Goal: Information Seeking & Learning: Learn about a topic

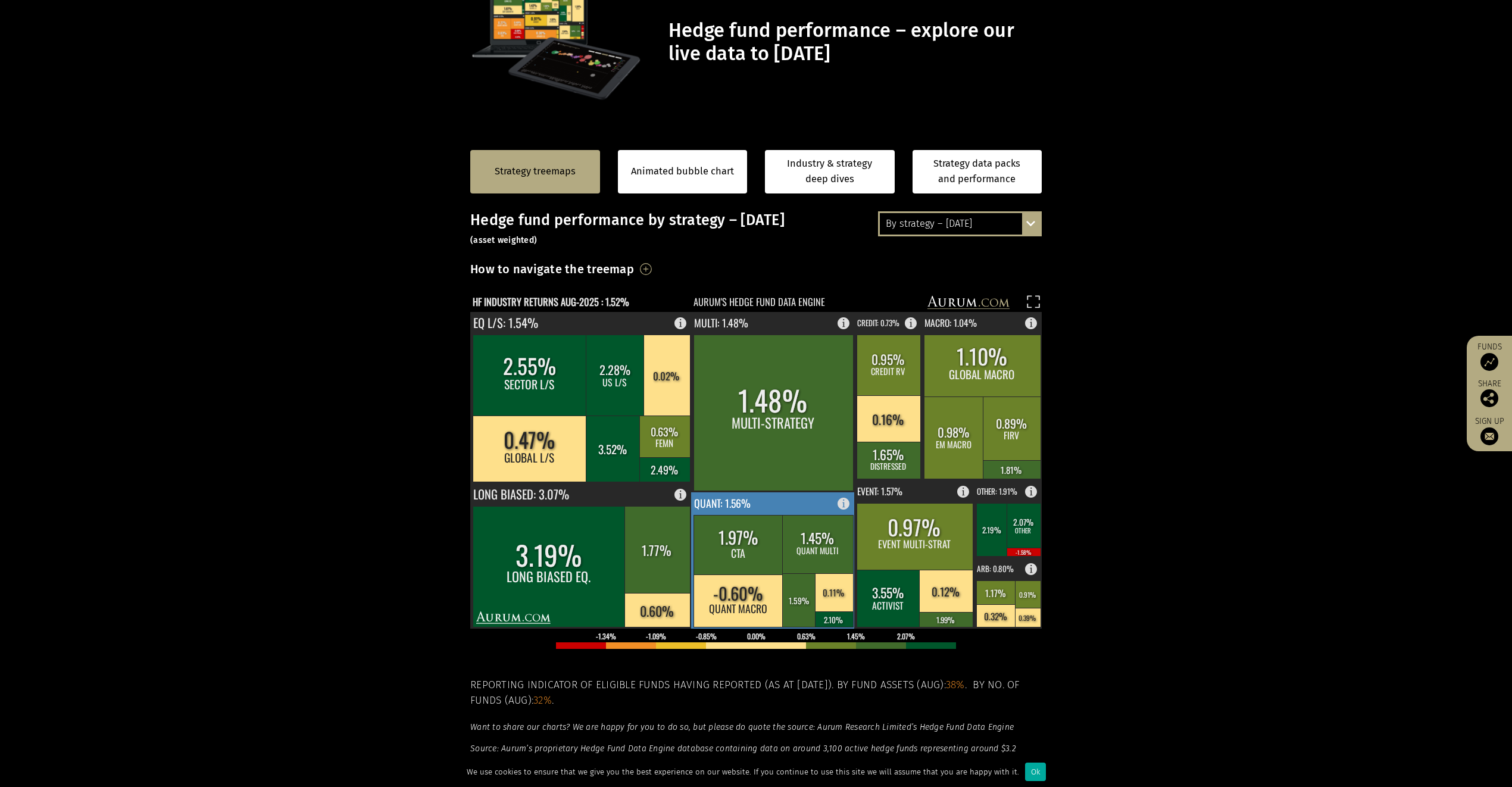
scroll to position [113, 0]
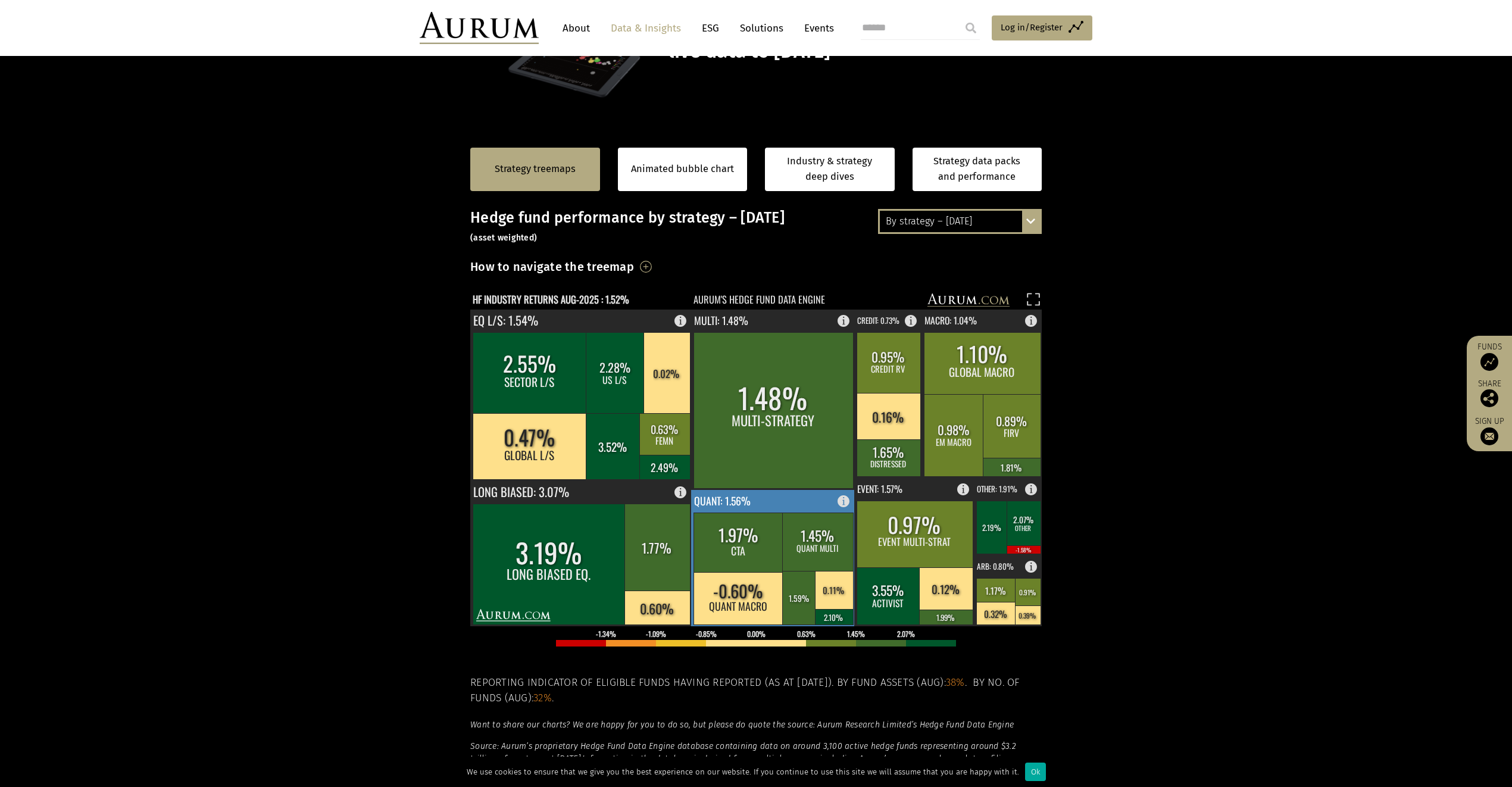
click at [784, 563] on rect at bounding box center [817, 541] width 71 height 58
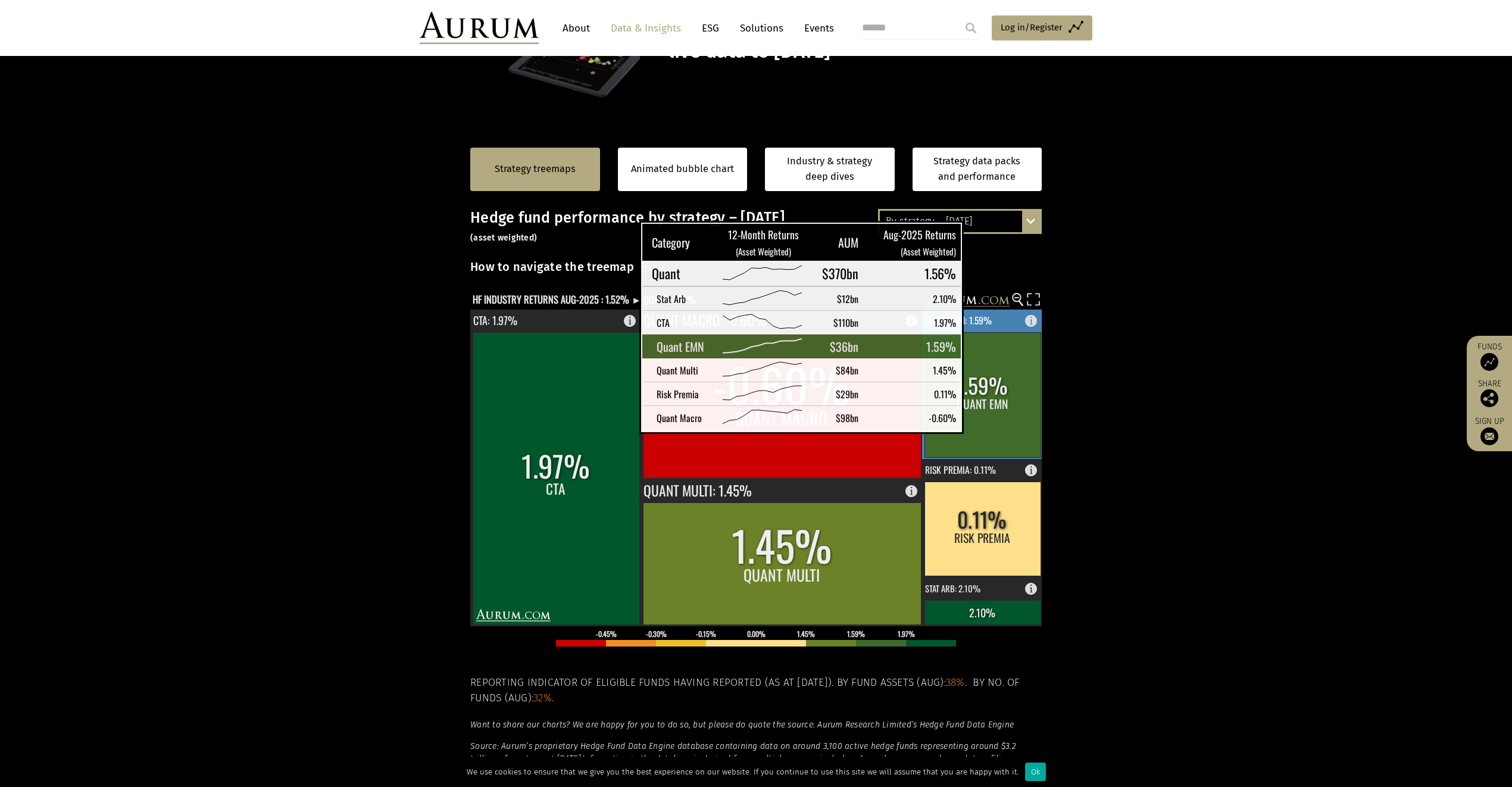
click at [984, 421] on rect at bounding box center [983, 395] width 116 height 125
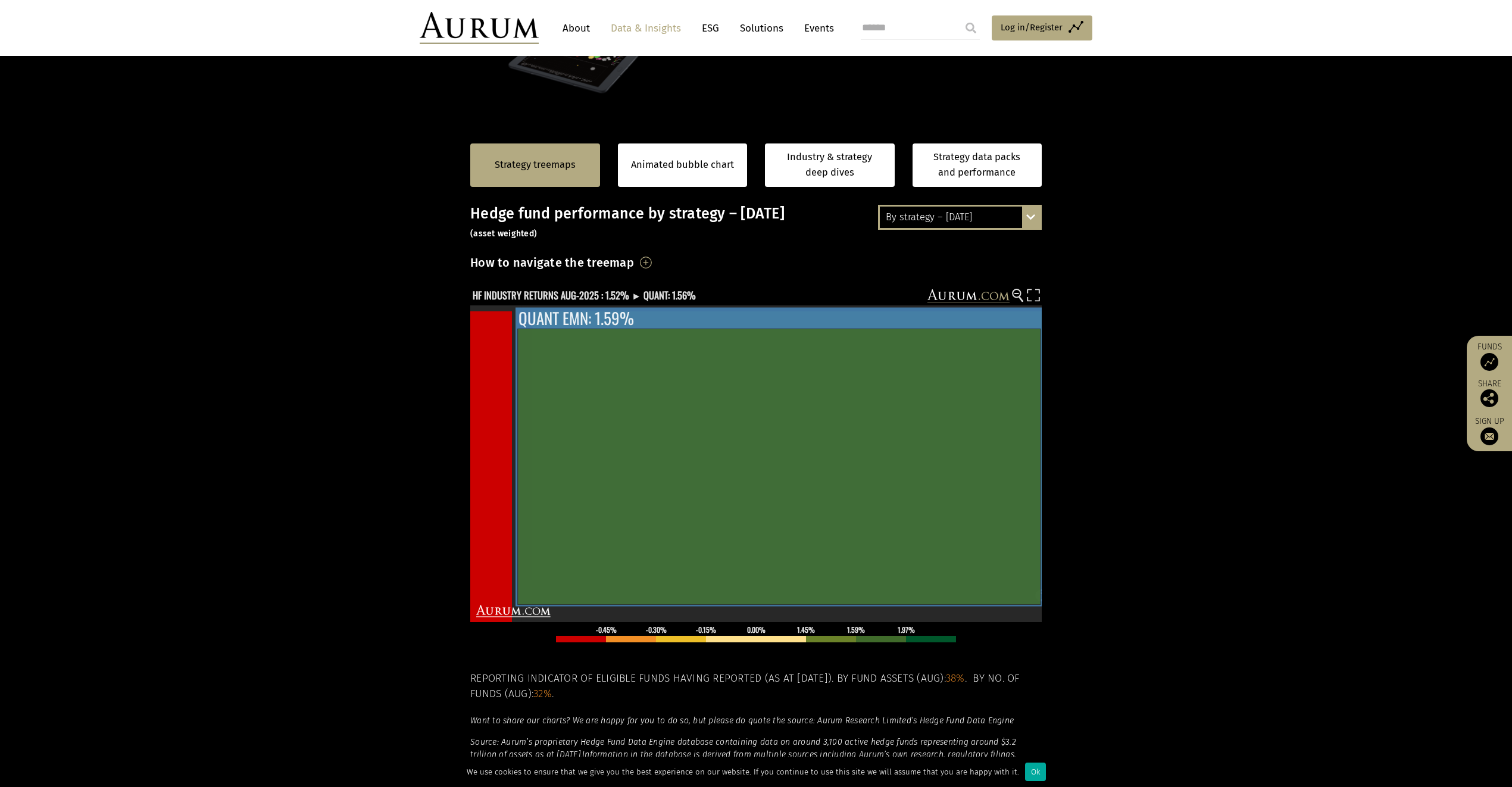
scroll to position [123, 0]
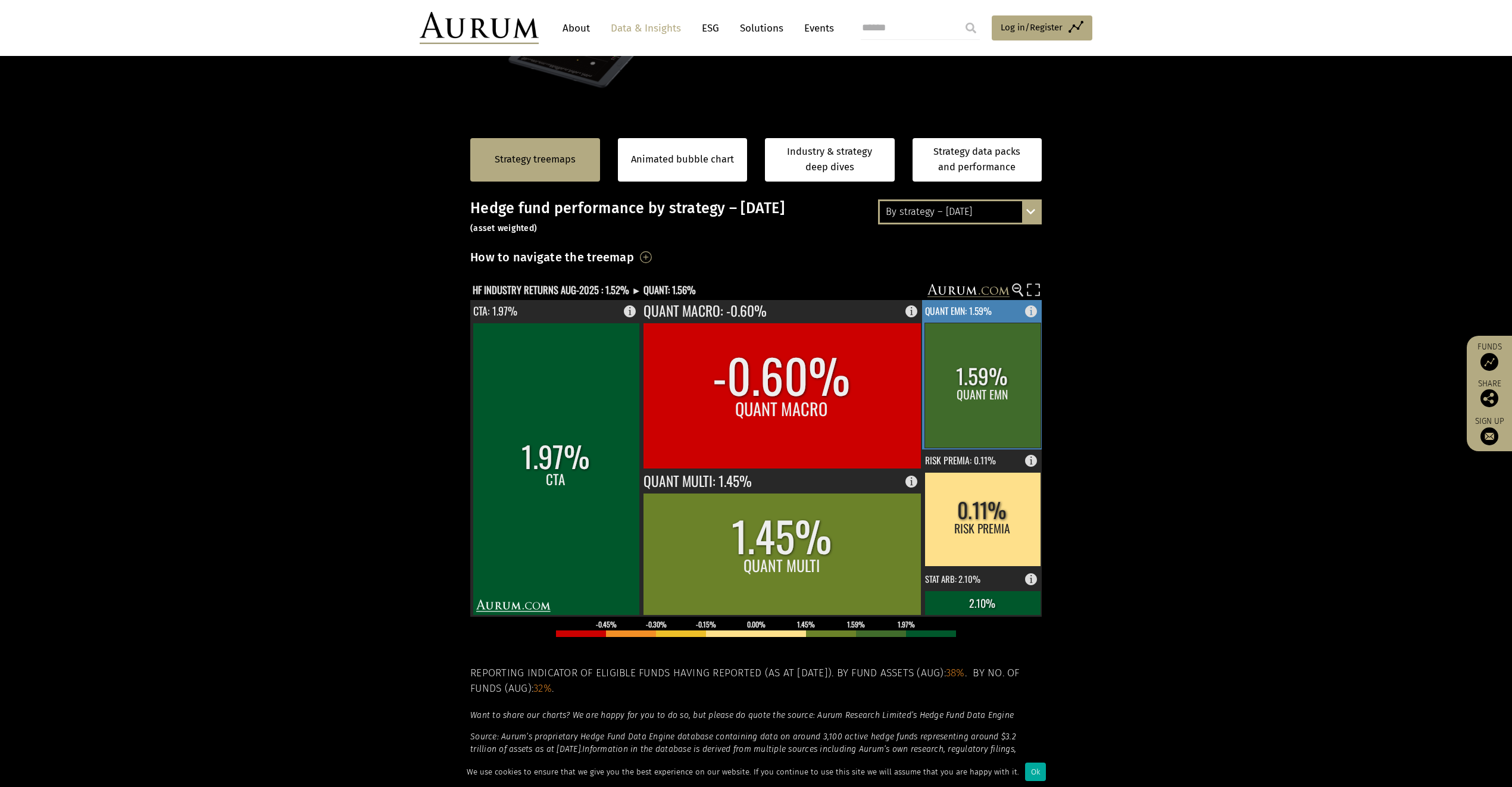
click at [1000, 404] on rect at bounding box center [983, 385] width 116 height 125
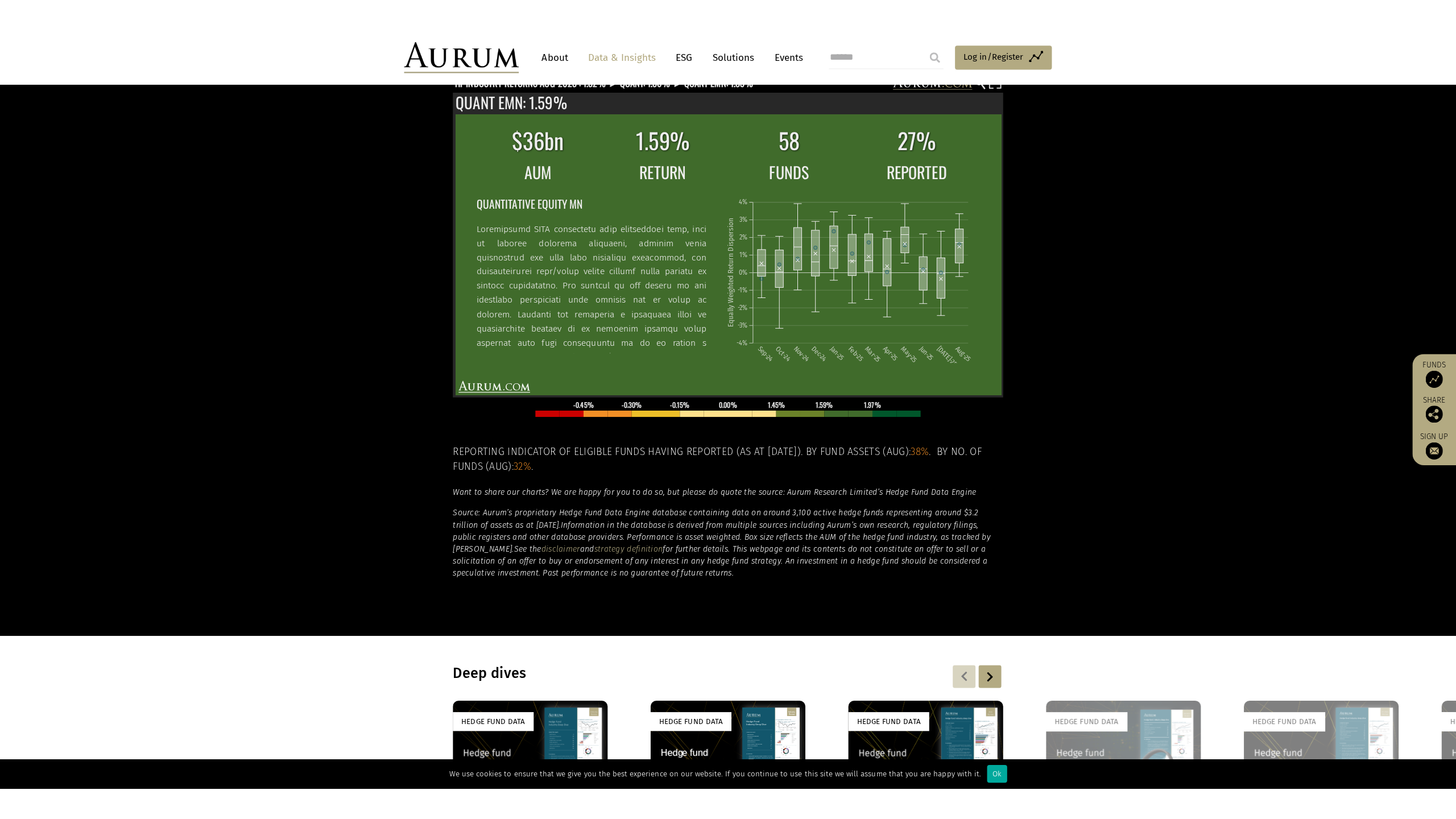
scroll to position [163, 0]
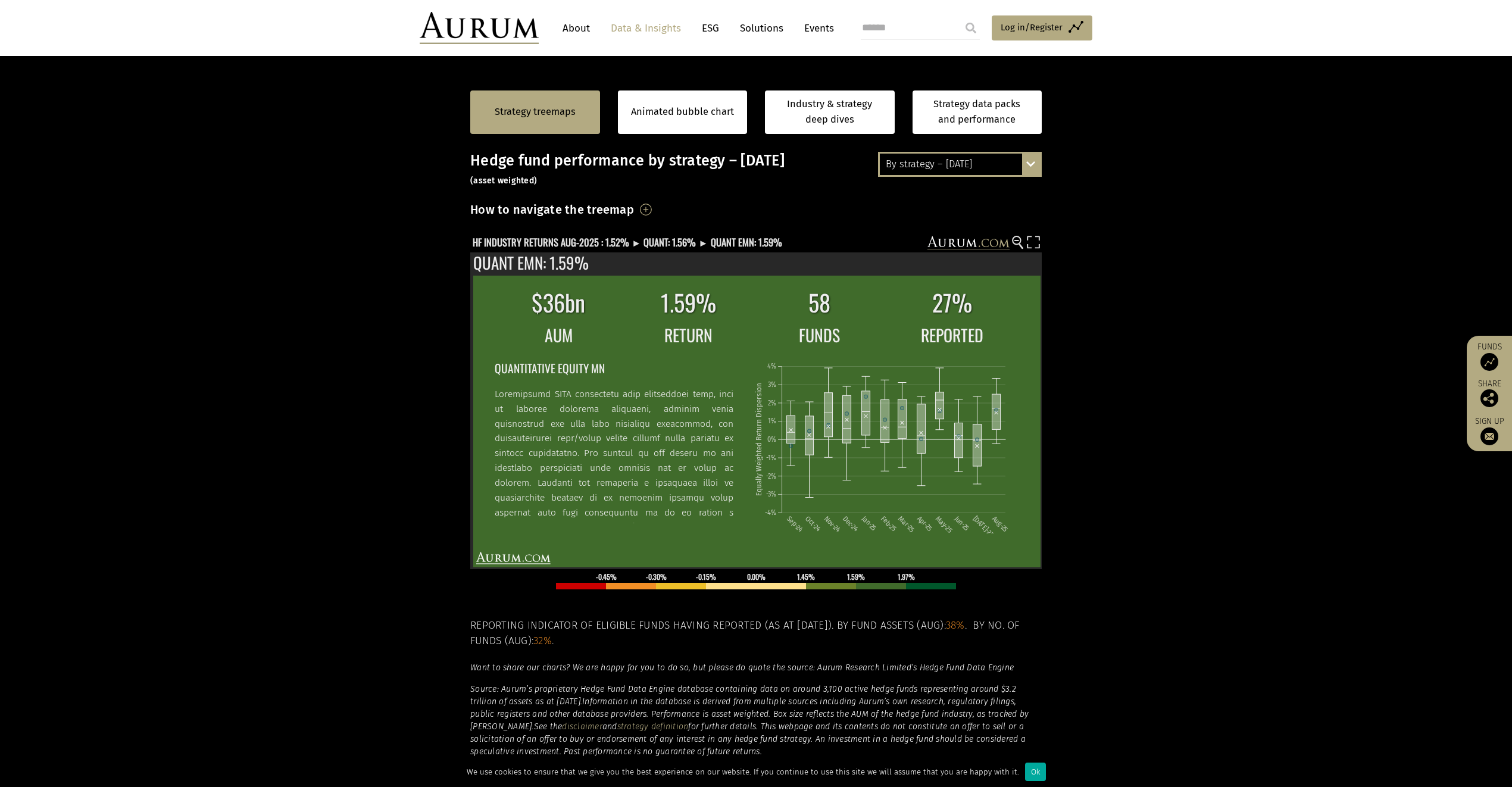
click at [1091, 247] on section "Strategy treemaps Animated bubble chart Industry & strategy deep dives Strategy…" at bounding box center [756, 444] width 1512 height 744
click at [1032, 246] on rect at bounding box center [1034, 244] width 17 height 17
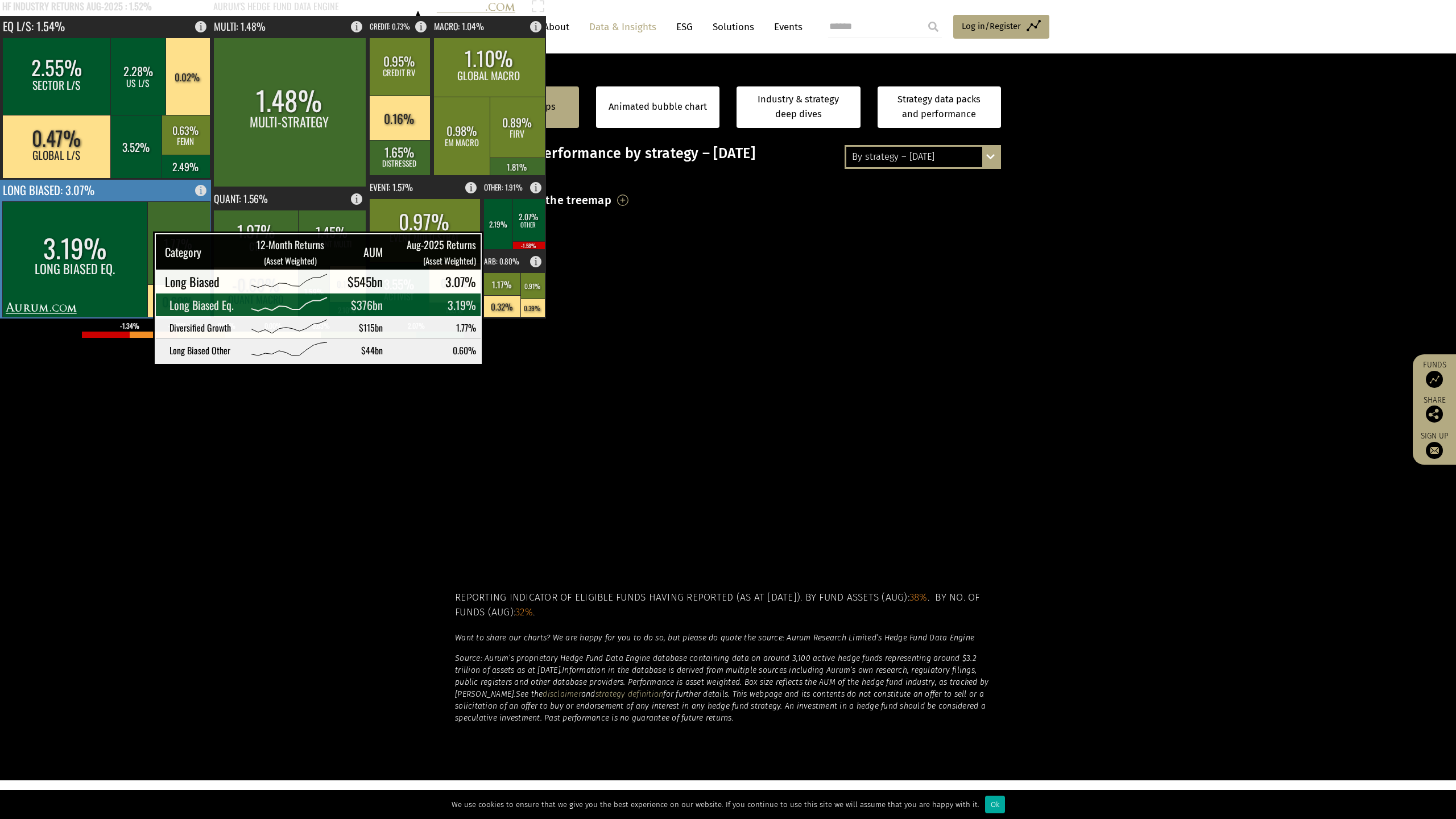
click at [125, 247] on rect at bounding box center [75, 259] width 146 height 116
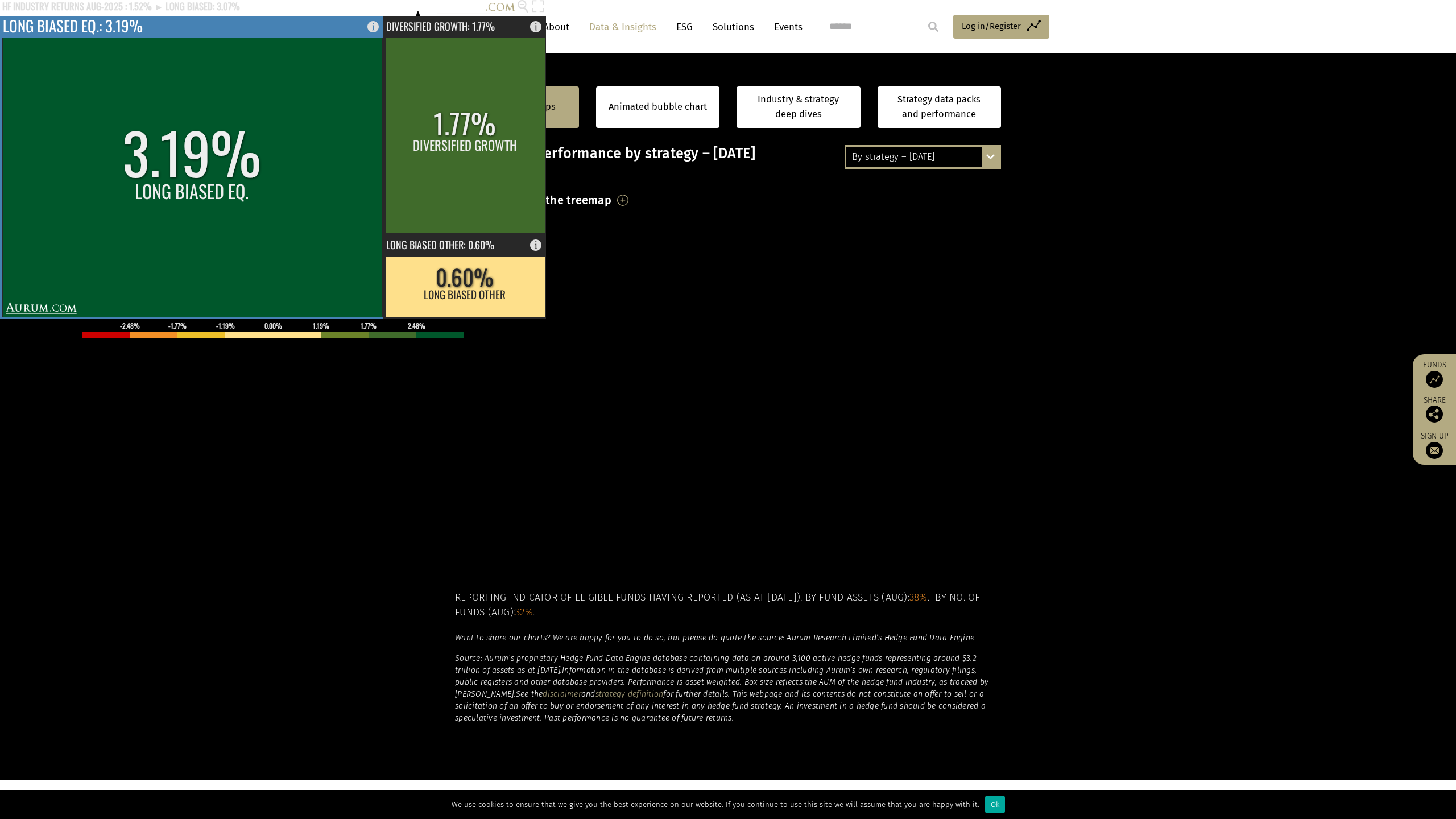
click at [267, 161] on rect at bounding box center [192, 177] width 380 height 279
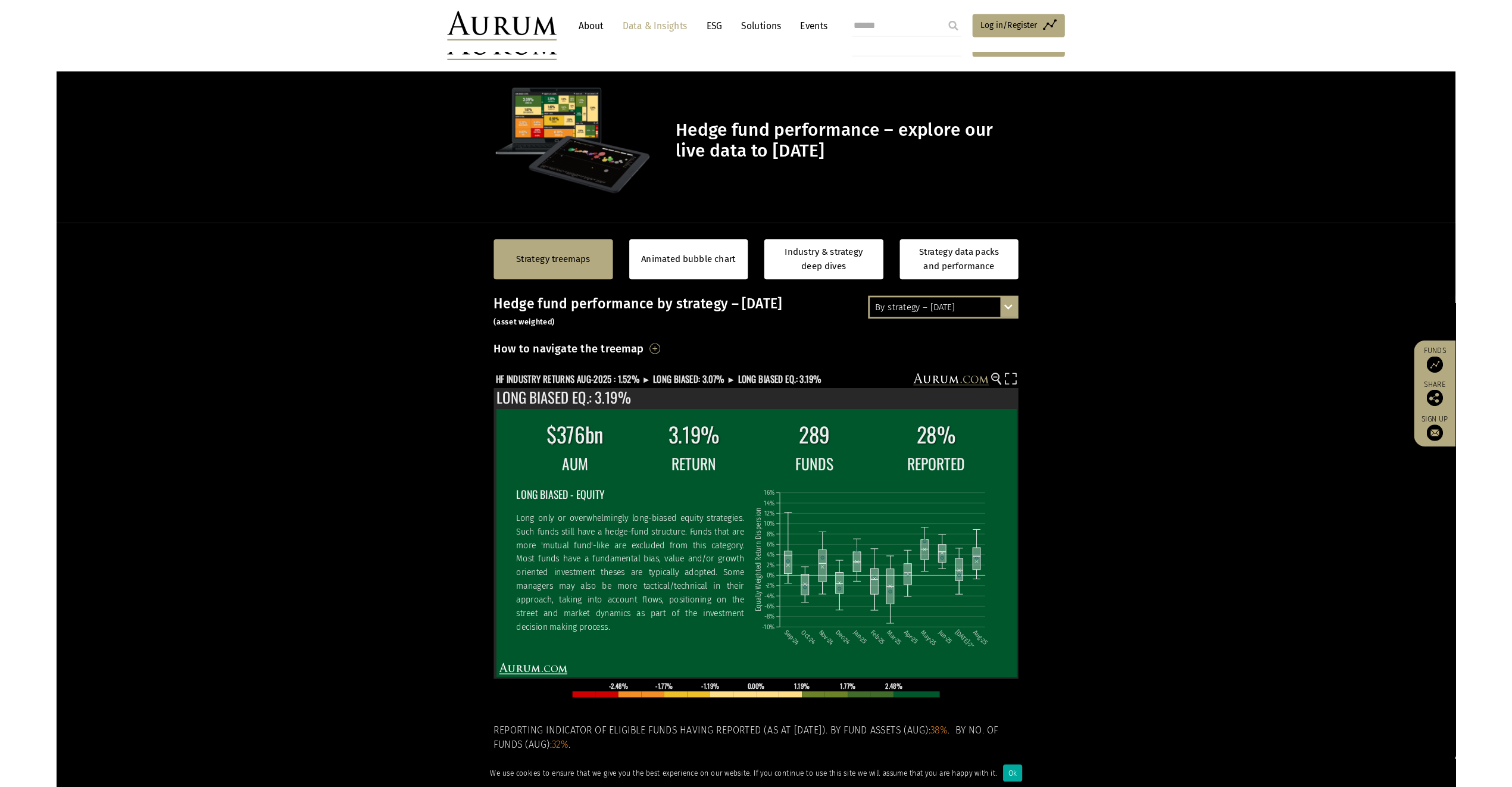
scroll to position [170, 0]
